Goal: Transaction & Acquisition: Book appointment/travel/reservation

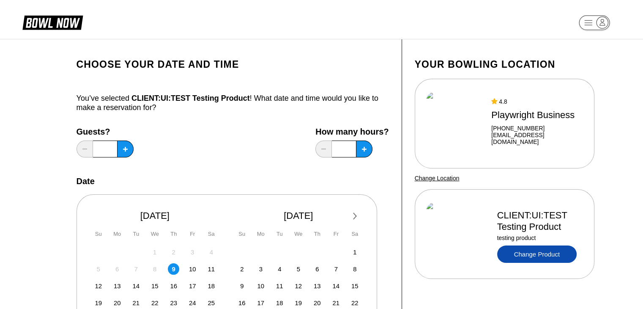
click at [537, 252] on link "Change Product" at bounding box center [536, 253] width 79 height 17
click at [526, 254] on link "Change Product" at bounding box center [536, 253] width 79 height 17
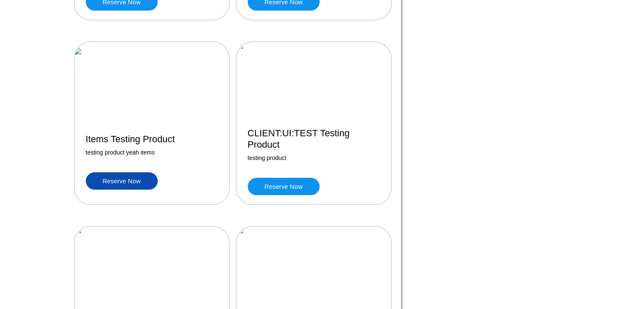
click at [127, 189] on link "Reserve now" at bounding box center [122, 180] width 72 height 17
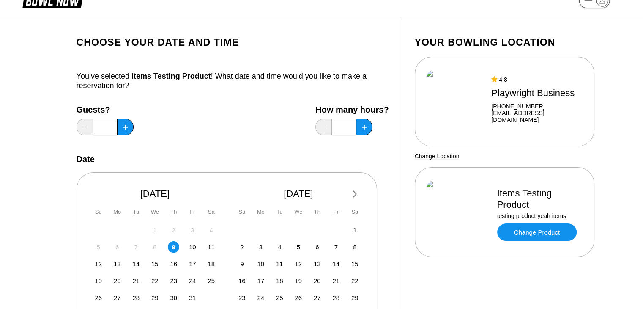
scroll to position [29, 0]
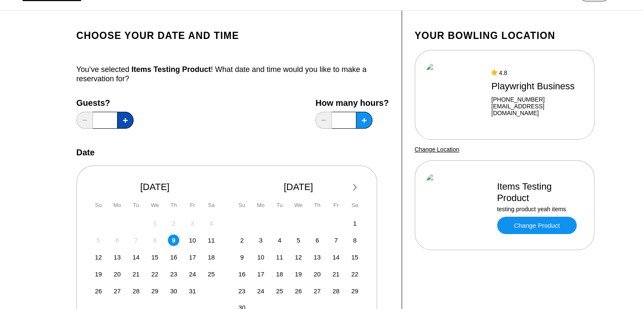
click at [118, 118] on button at bounding box center [125, 120] width 16 height 17
type input "*"
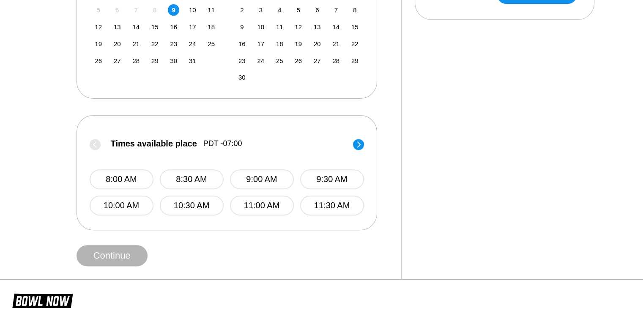
scroll to position [254, 0]
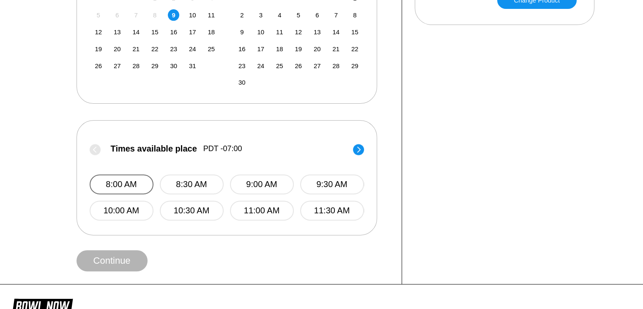
click at [123, 183] on button "8:00 AM" at bounding box center [122, 184] width 64 height 20
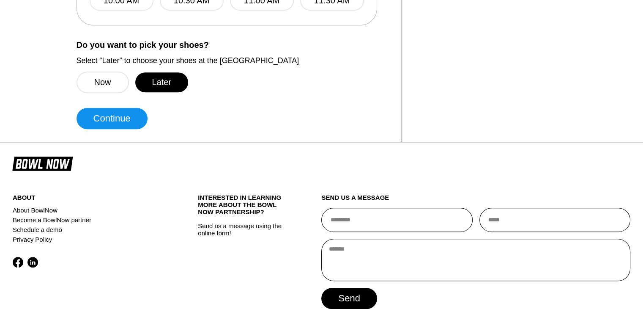
scroll to position [509, 0]
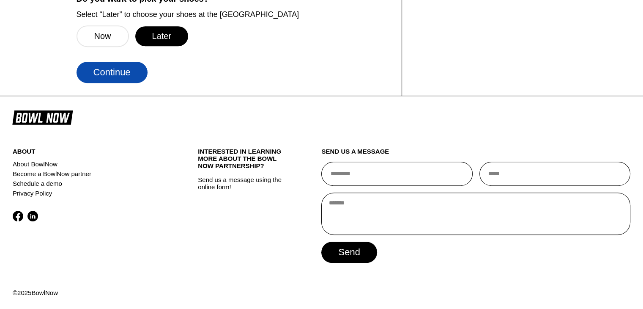
click at [110, 65] on button "Continue" at bounding box center [112, 72] width 71 height 21
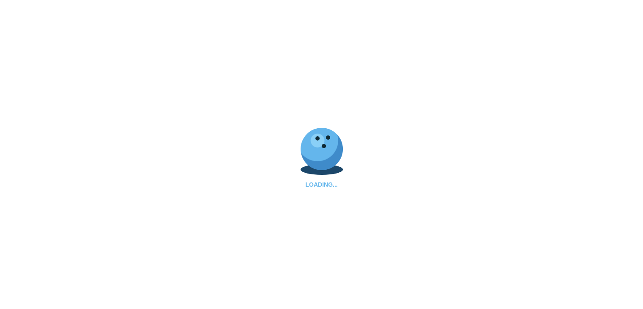
click at [110, 65] on div "LOADING..." at bounding box center [321, 154] width 643 height 309
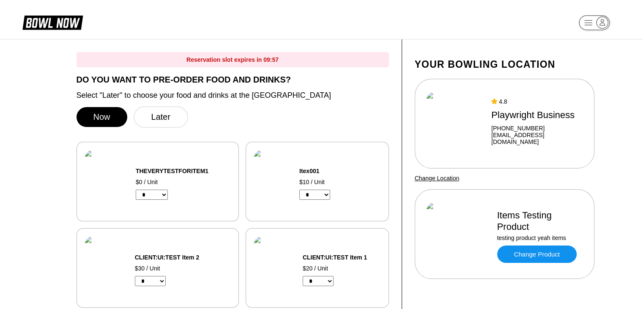
drag, startPoint x: 110, startPoint y: 65, endPoint x: 32, endPoint y: 235, distance: 186.8
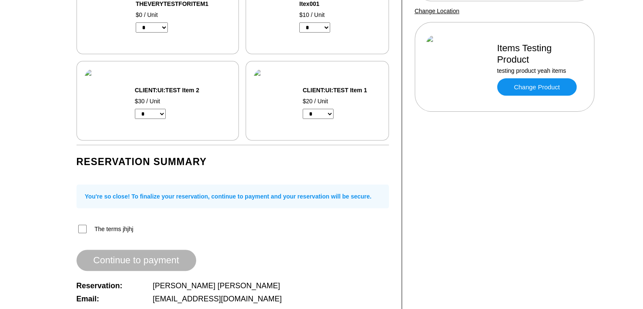
scroll to position [15, 0]
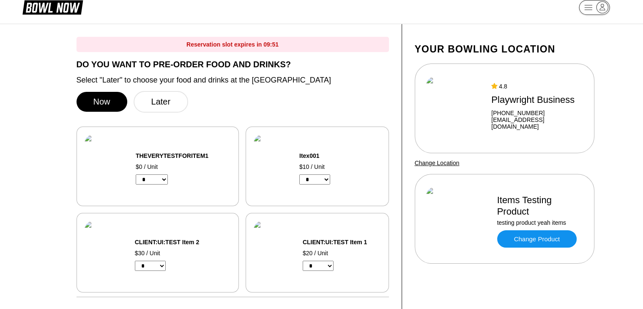
click at [319, 182] on select "* * * * * * * * * *" at bounding box center [314, 179] width 31 height 10
select select "*"
click at [300, 175] on select "* * * * * * * * * *" at bounding box center [314, 179] width 31 height 10
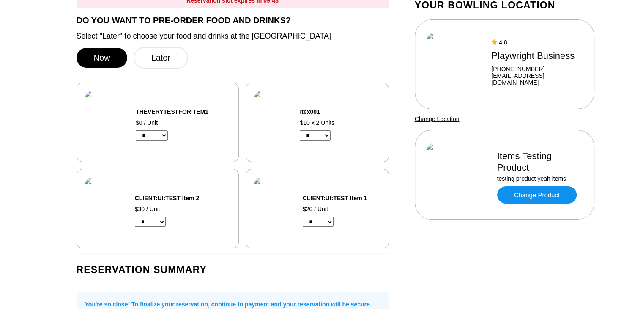
scroll to position [60, 0]
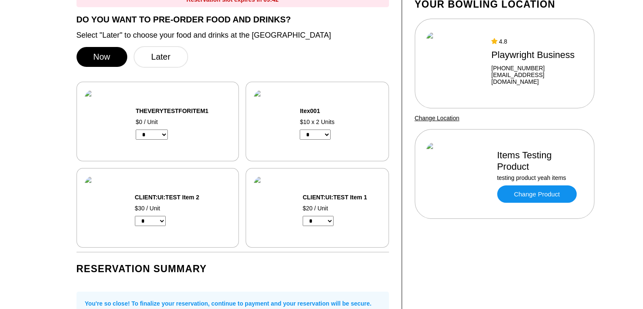
click at [316, 218] on select "* * * *" at bounding box center [318, 221] width 31 height 10
select select "*"
click at [303, 216] on select "* * * *" at bounding box center [318, 221] width 31 height 10
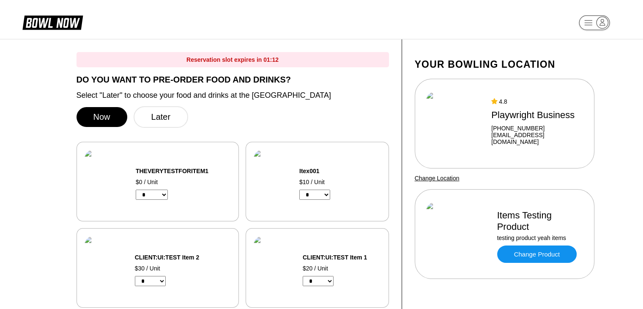
click at [350, 116] on div "Now Later" at bounding box center [233, 117] width 312 height 22
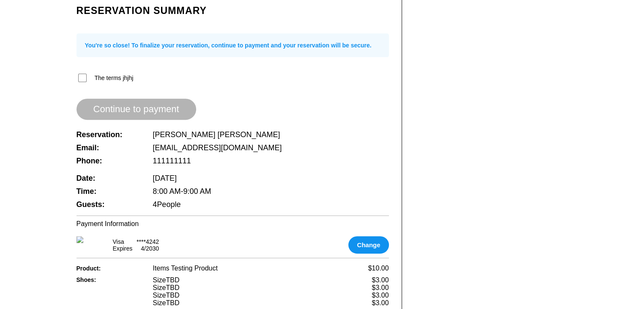
scroll to position [318, 0]
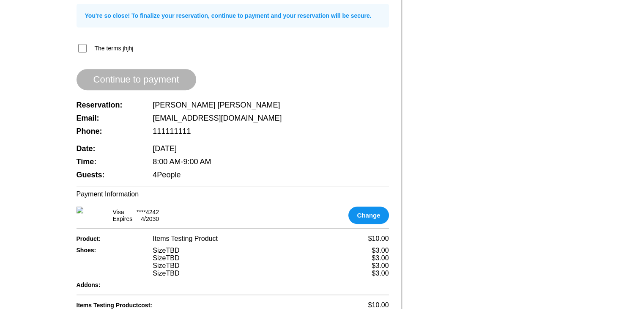
scroll to position [342, 0]
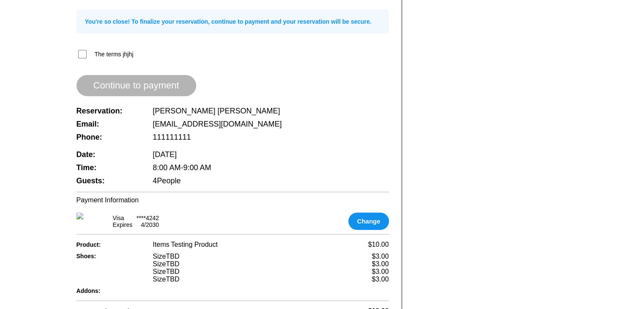
click at [96, 56] on label "The terms jhjhj" at bounding box center [114, 54] width 39 height 7
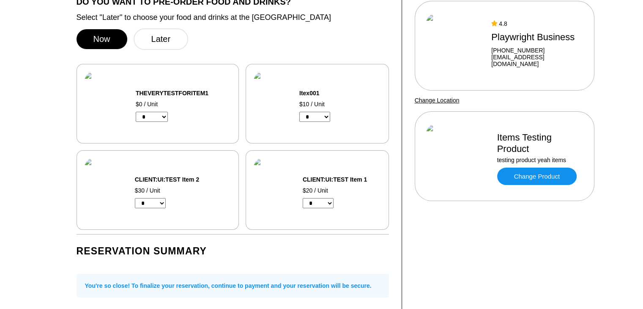
scroll to position [77, 0]
click at [316, 117] on select "* * * * * * * * * *" at bounding box center [314, 117] width 31 height 10
select select "*"
click at [300, 112] on select "* * * * * * * * * *" at bounding box center [314, 117] width 31 height 10
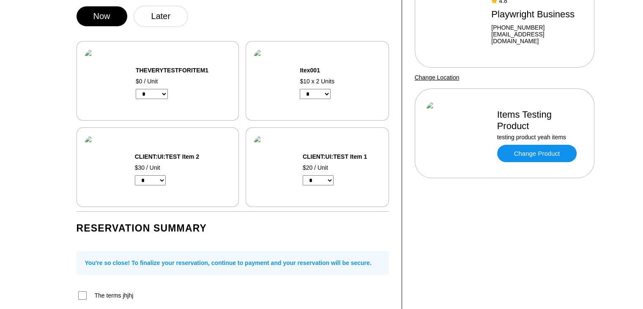
scroll to position [99, 0]
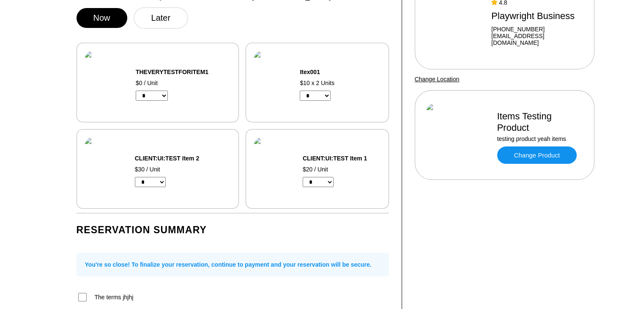
click at [318, 182] on select "* * * *" at bounding box center [318, 182] width 31 height 10
select select "*"
click at [303, 177] on select "* * * *" at bounding box center [318, 182] width 31 height 10
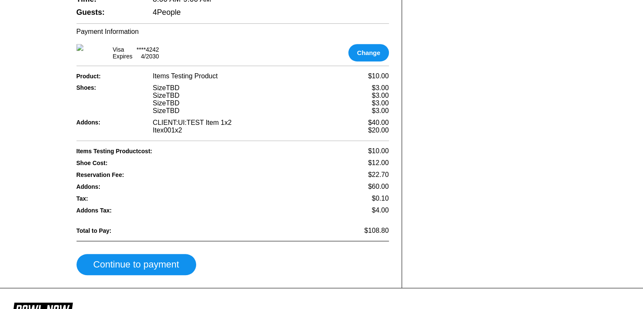
scroll to position [510, 0]
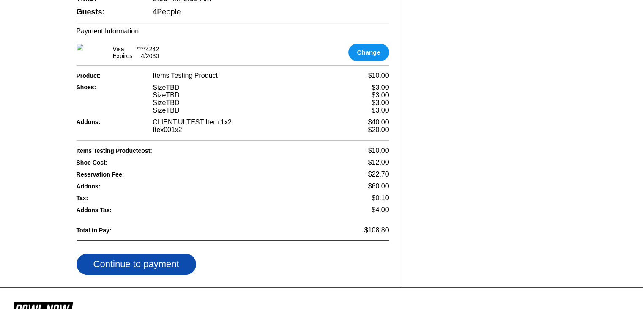
click at [154, 274] on button "Continue to payment" at bounding box center [137, 263] width 120 height 21
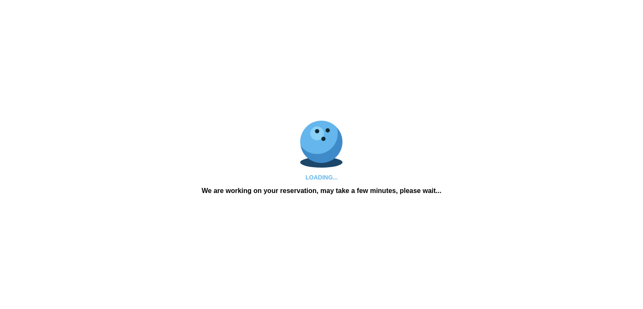
scroll to position [0, 0]
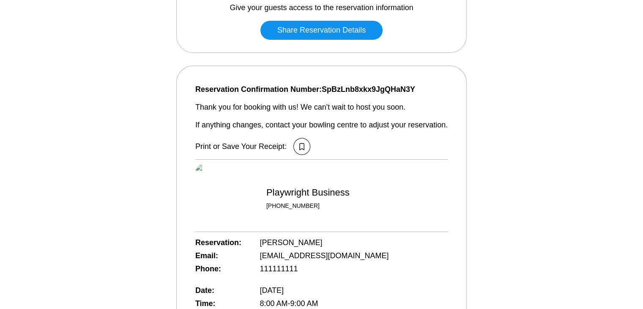
scroll to position [161, 0]
